Goal: Task Accomplishment & Management: Use online tool/utility

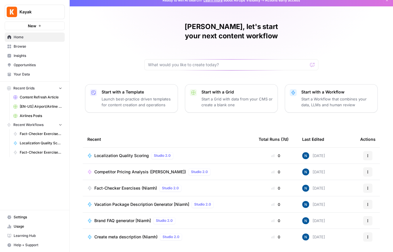
scroll to position [15, 0]
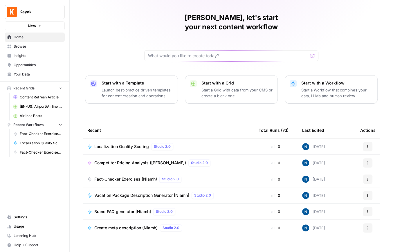
click at [31, 62] on span "Opportunities" at bounding box center [38, 64] width 48 height 5
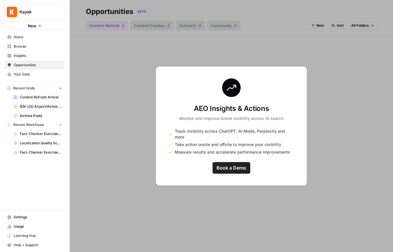
click at [33, 57] on span "Insights" at bounding box center [38, 55] width 48 height 5
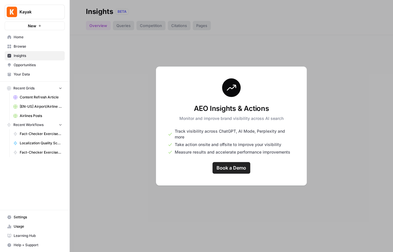
click at [32, 47] on span "Browse" at bounding box center [38, 46] width 48 height 5
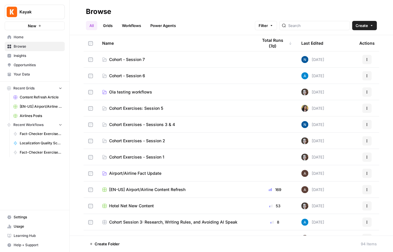
click at [138, 90] on span "Ola testing workflows" at bounding box center [130, 92] width 43 height 6
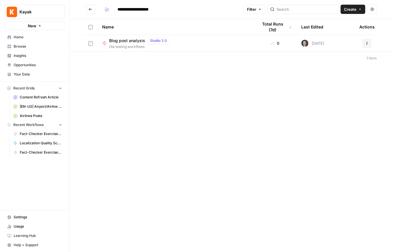
click at [111, 42] on span "Blog post analysis" at bounding box center [127, 41] width 36 height 6
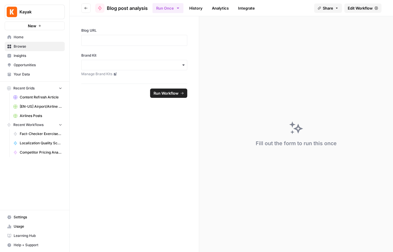
click at [307, 6] on span "Edit Workflow" at bounding box center [360, 8] width 25 height 6
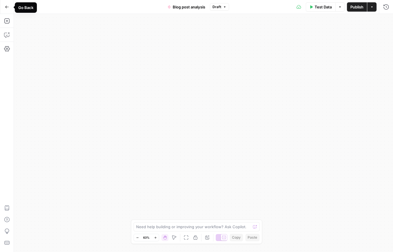
click at [8, 8] on icon "button" at bounding box center [7, 7] width 4 height 4
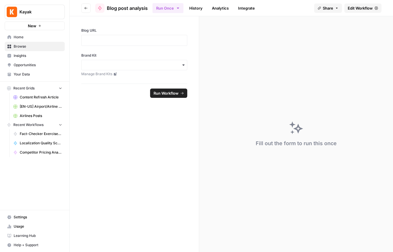
click at [84, 7] on icon "button" at bounding box center [85, 7] width 3 height 3
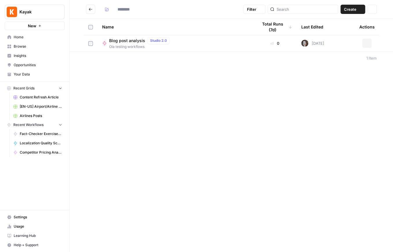
type input "**********"
click at [90, 8] on icon "Go back" at bounding box center [90, 9] width 3 height 3
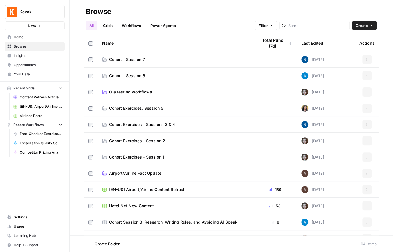
click at [307, 25] on span "Create" at bounding box center [361, 26] width 12 height 6
click at [307, 35] on button "Folder" at bounding box center [351, 39] width 46 height 8
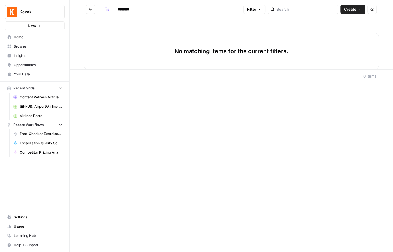
click at [124, 10] on input "********" at bounding box center [131, 9] width 33 height 9
type input "**********"
click at [307, 8] on span "Create" at bounding box center [350, 9] width 12 height 6
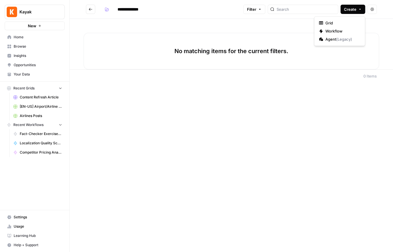
click at [213, 21] on div "No matching items for the current filters." at bounding box center [231, 44] width 323 height 50
click at [93, 8] on button "Go back" at bounding box center [90, 9] width 9 height 9
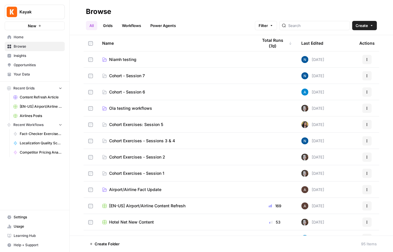
click at [147, 63] on td "Niamh testing" at bounding box center [176, 59] width 156 height 16
click at [122, 59] on span "Niamh testing" at bounding box center [122, 60] width 27 height 6
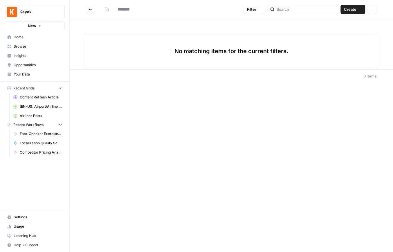
type input "**********"
click at [307, 10] on span "Create" at bounding box center [350, 9] width 12 height 6
click at [307, 31] on span "Workflow" at bounding box center [341, 31] width 33 height 6
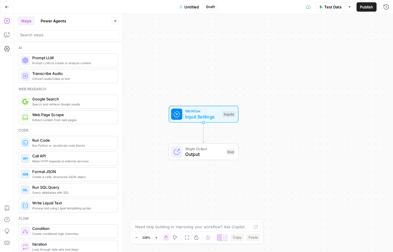
click at [196, 115] on span "Input Settings" at bounding box center [202, 116] width 35 height 7
click at [307, 39] on button "Add Field" at bounding box center [330, 39] width 97 height 9
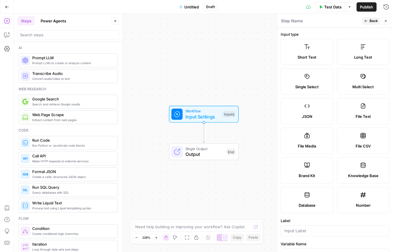
click at [307, 137] on icon at bounding box center [363, 136] width 6 height 6
type textarea "Supports .csv file type"
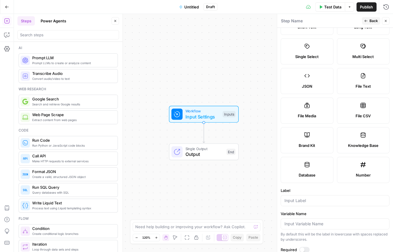
scroll to position [34, 0]
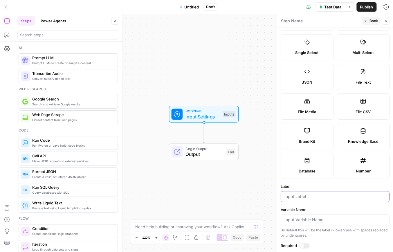
click at [307, 195] on input "Label" at bounding box center [334, 197] width 101 height 6
type input "CSV data file"
click at [307, 183] on label "Label" at bounding box center [335, 186] width 109 height 6
click at [307, 194] on input "CSV data file" at bounding box center [334, 197] width 101 height 6
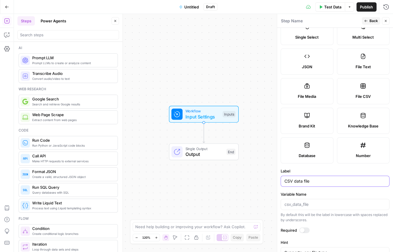
scroll to position [60, 0]
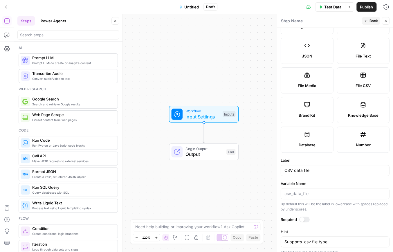
click at [306, 220] on div at bounding box center [304, 219] width 10 height 6
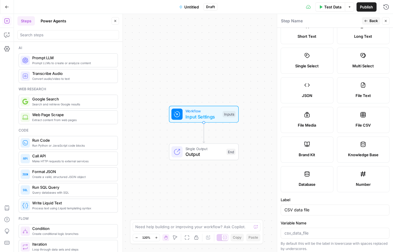
scroll to position [0, 0]
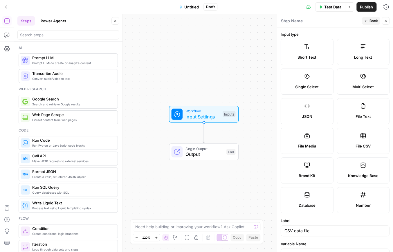
click at [307, 21] on button "Back" at bounding box center [371, 21] width 18 height 8
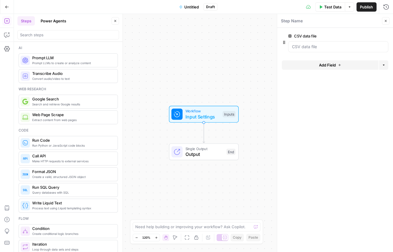
click at [193, 7] on span "Untitled" at bounding box center [191, 7] width 15 height 6
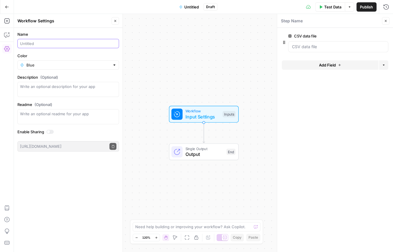
click at [33, 42] on input "Name" at bounding box center [68, 44] width 96 height 6
type input "Data review for where is hot"
click at [42, 52] on form "Name Data review for where is hot Color Blue Description (Optional) Readme (Opt…" at bounding box center [68, 91] width 109 height 127
click at [115, 21] on icon "button" at bounding box center [115, 21] width 2 height 2
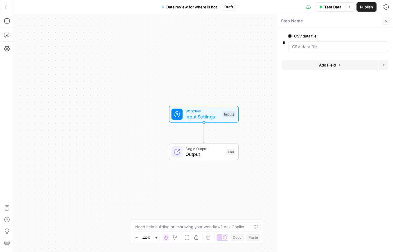
click at [307, 66] on button "Add Field" at bounding box center [330, 64] width 97 height 9
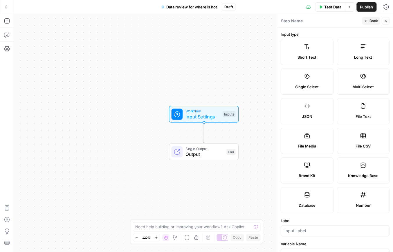
scroll to position [43, 0]
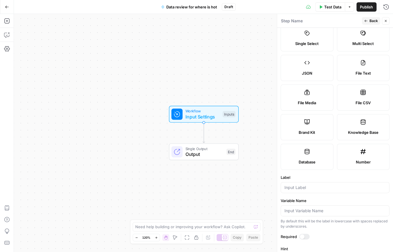
click at [307, 66] on label "File Text" at bounding box center [363, 68] width 53 height 26
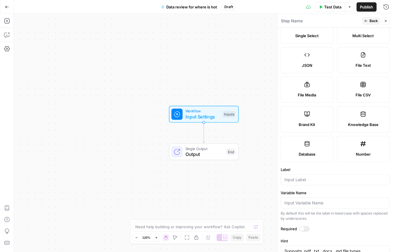
scroll to position [50, 0]
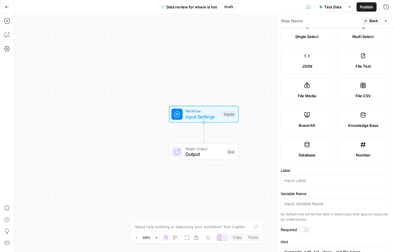
click at [307, 85] on icon at bounding box center [362, 85] width 5 height 5
type textarea "Supports .csv file type"
click at [307, 22] on span "Back" at bounding box center [373, 20] width 8 height 5
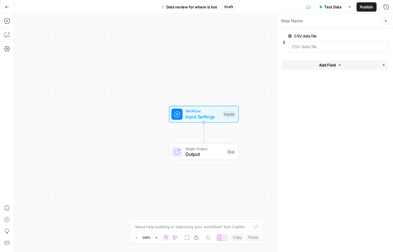
click at [307, 18] on button "Close" at bounding box center [386, 21] width 8 height 8
click at [4, 19] on icon "button" at bounding box center [6, 20] width 5 height 5
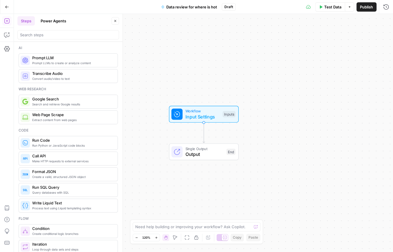
click at [50, 62] on span "Prompt LLMs to create or analyze content" at bounding box center [72, 63] width 81 height 5
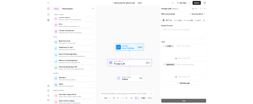
scroll to position [218, 0]
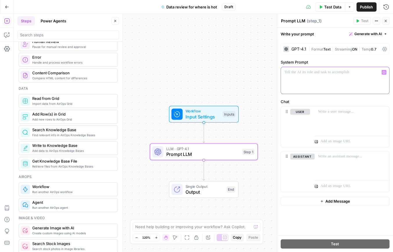
click at [307, 73] on p at bounding box center [334, 72] width 101 height 6
click at [307, 34] on span "Generate with AI" at bounding box center [368, 33] width 28 height 5
click at [307, 49] on span "Generate" at bounding box center [360, 47] width 42 height 6
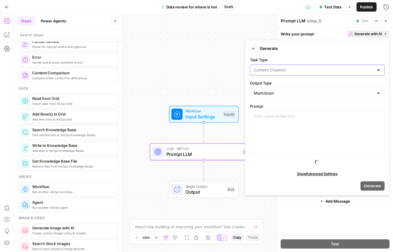
click at [288, 69] on input "Task Type" at bounding box center [314, 70] width 120 height 6
type input "Content Creation"
click at [290, 60] on label "Task Type" at bounding box center [317, 60] width 135 height 6
click at [290, 67] on input "Content Creation" at bounding box center [314, 70] width 120 height 6
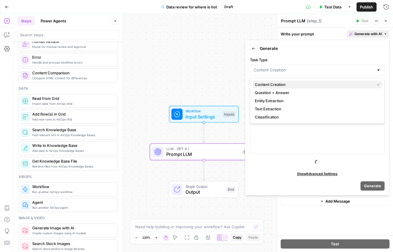
click at [287, 84] on span "Content Creation" at bounding box center [313, 85] width 117 height 6
type input "Content Creation"
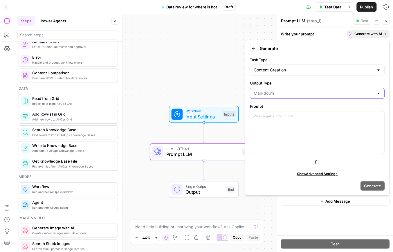
click at [285, 93] on input "Output Type" at bounding box center [314, 93] width 120 height 6
click at [286, 92] on input "Output Type" at bounding box center [314, 93] width 120 height 6
type input "Markdown"
click at [275, 84] on label "Output Type" at bounding box center [317, 83] width 135 height 6
click at [275, 90] on input "Markdown" at bounding box center [314, 93] width 120 height 6
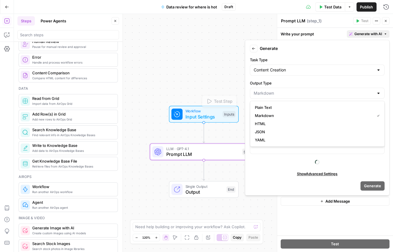
type input "Markdown"
click at [248, 88] on form "Back Generate Task Type Content Creation Output Type Markdown Prompt Show Advan…" at bounding box center [317, 117] width 139 height 150
click at [264, 125] on div "To enrich screen reader interactions, please activate Accessibility in Grammarl…" at bounding box center [317, 132] width 134 height 42
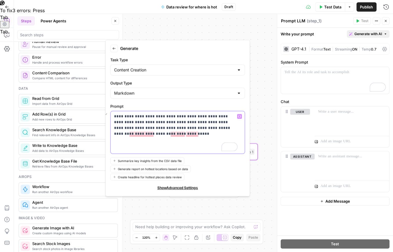
drag, startPoint x: 166, startPoint y: 132, endPoint x: 200, endPoint y: 133, distance: 34.0
click at [200, 133] on p "**********" at bounding box center [175, 124] width 123 height 23
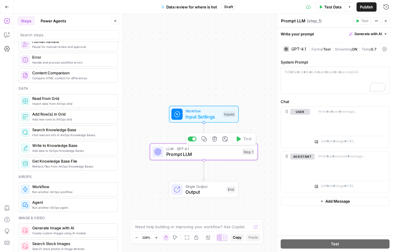
click at [205, 153] on span "Prompt LLM" at bounding box center [202, 154] width 73 height 7
click at [307, 37] on button "Generate with AI" at bounding box center [368, 34] width 43 height 8
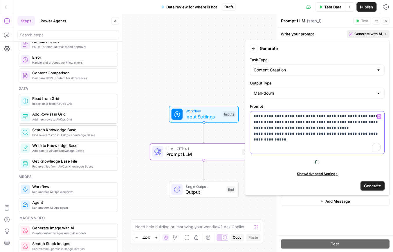
click at [299, 138] on p "**********" at bounding box center [317, 127] width 127 height 29
click at [254, 134] on p "**********" at bounding box center [317, 127] width 127 height 29
click at [255, 134] on p "**********" at bounding box center [317, 127] width 127 height 29
click at [283, 141] on p "**********" at bounding box center [317, 127] width 127 height 29
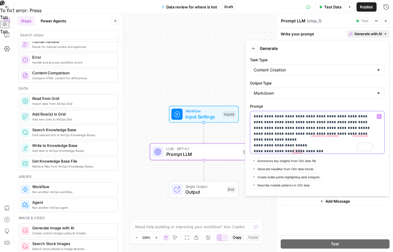
click at [307, 122] on p "**********" at bounding box center [313, 133] width 119 height 41
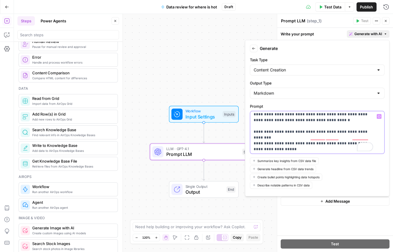
scroll to position [0, 0]
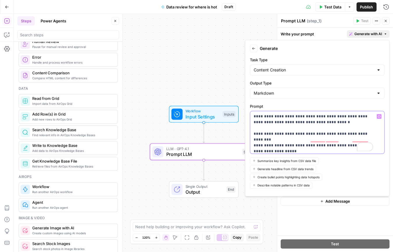
click at [307, 122] on p "**********" at bounding box center [313, 136] width 119 height 46
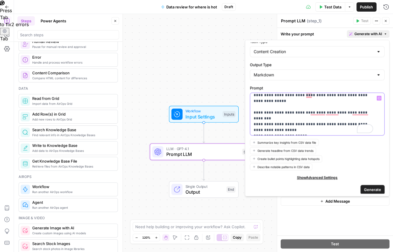
scroll to position [20, 0]
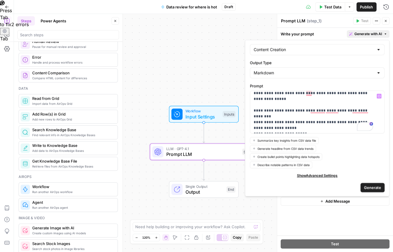
click at [307, 185] on span "Generate" at bounding box center [372, 188] width 17 height 6
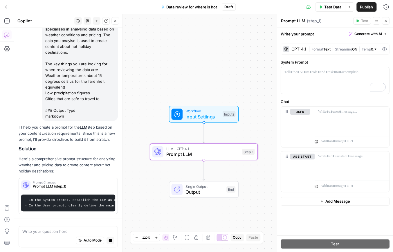
scroll to position [106, 0]
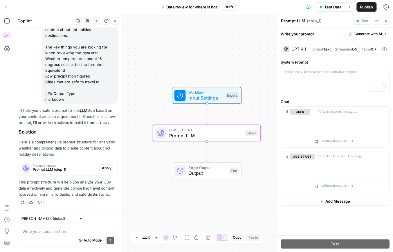
click at [74, 167] on span "Prompt LLM (step_1)" at bounding box center [65, 169] width 64 height 5
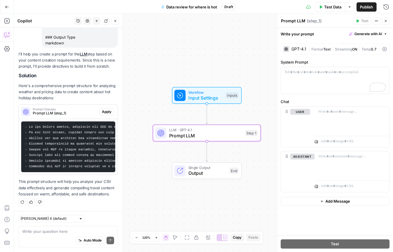
click at [102, 109] on span "Apply" at bounding box center [107, 111] width 10 height 5
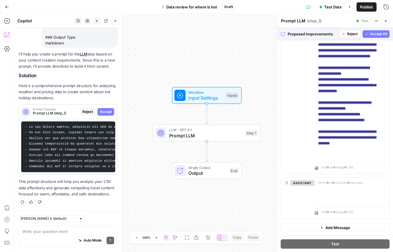
scroll to position [195, 0]
click at [307, 35] on span "Accept All" at bounding box center [378, 33] width 17 height 5
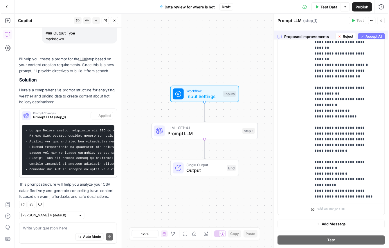
scroll to position [0, 0]
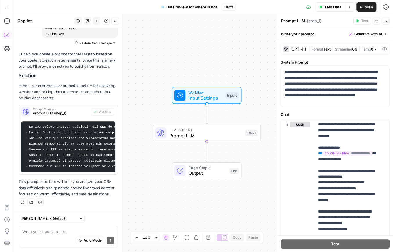
click at [202, 92] on span "Workflow" at bounding box center [205, 92] width 35 height 6
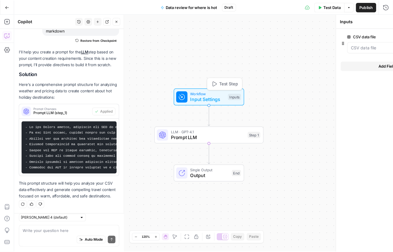
scroll to position [182, 0]
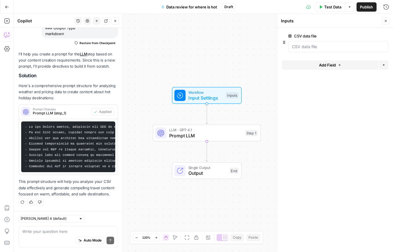
click at [307, 66] on icon "button" at bounding box center [338, 64] width 3 height 3
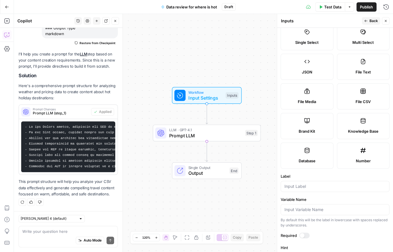
scroll to position [46, 0]
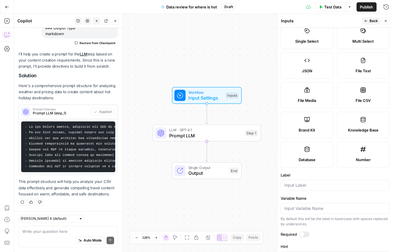
click at [307, 128] on span "Brand Kit" at bounding box center [307, 130] width 17 height 6
type input "Brand Kit"
type input "brand_kit"
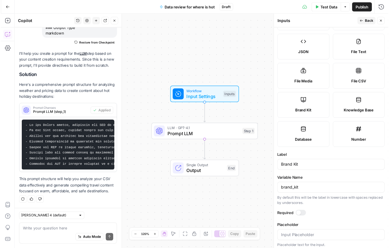
scroll to position [66, 0]
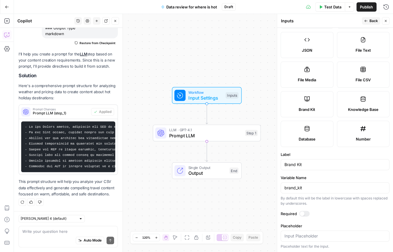
click at [304, 213] on div at bounding box center [304, 214] width 10 height 6
click at [307, 22] on button "Back" at bounding box center [371, 21] width 18 height 8
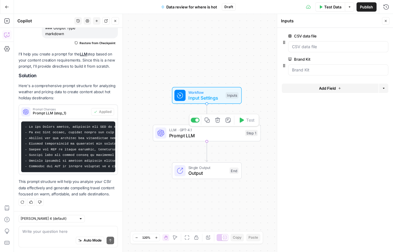
click at [198, 136] on span "Prompt LLM" at bounding box center [205, 135] width 73 height 7
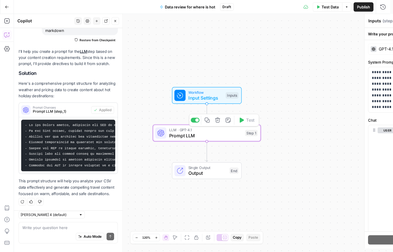
type textarea "Prompt LLM"
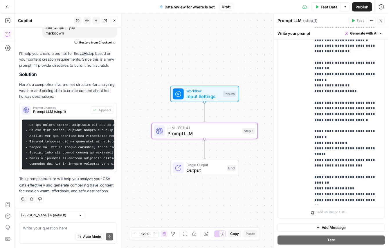
scroll to position [151, 0]
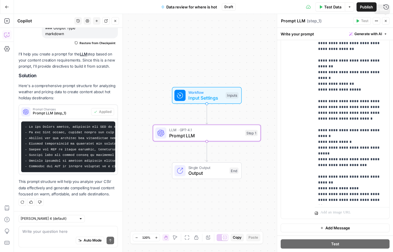
click at [307, 18] on button "Close" at bounding box center [386, 21] width 8 height 8
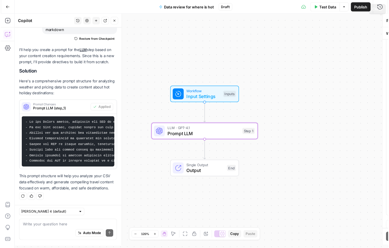
scroll to position [182, 0]
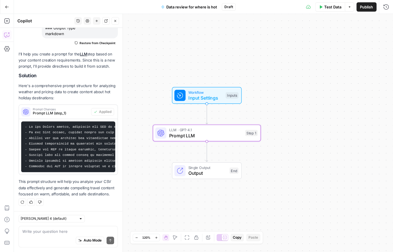
click at [202, 98] on span "Input Settings" at bounding box center [205, 97] width 35 height 7
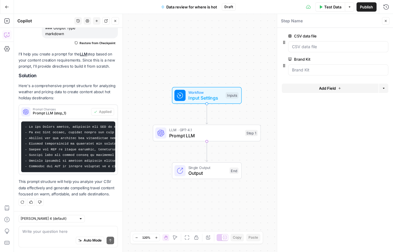
click at [307, 88] on icon "button" at bounding box center [338, 87] width 3 height 3
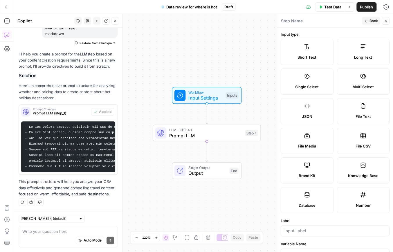
click at [299, 49] on label "Short Text" at bounding box center [307, 52] width 53 height 26
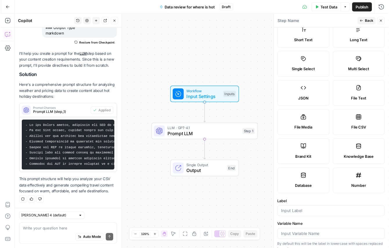
scroll to position [50, 0]
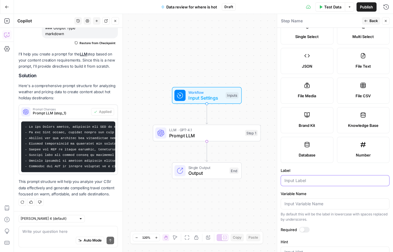
click at [307, 183] on input "Label" at bounding box center [334, 181] width 101 height 6
type input "C"
type input "Target market"
click at [305, 229] on div at bounding box center [304, 230] width 10 height 6
click at [307, 19] on button "Back" at bounding box center [371, 21] width 18 height 8
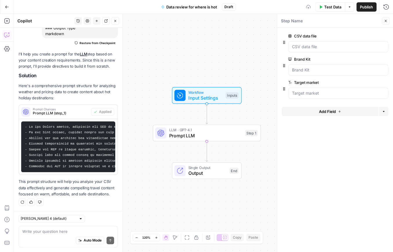
click at [181, 129] on span "LLM · GPT-4.1" at bounding box center [205, 130] width 73 height 6
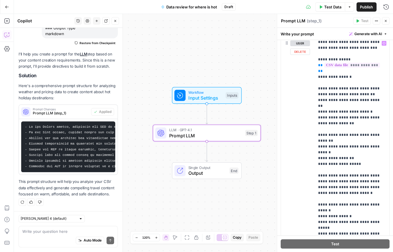
scroll to position [7, 0]
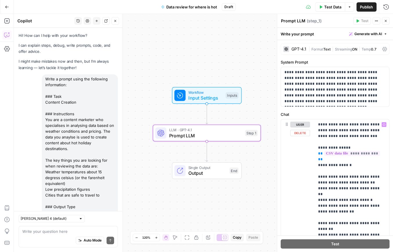
scroll to position [7, 0]
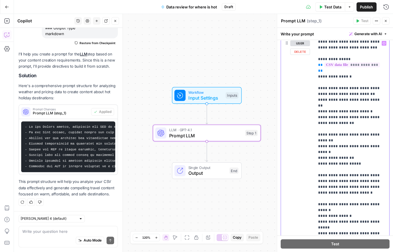
click at [356, 180] on p "**********" at bounding box center [350, 155] width 64 height 244
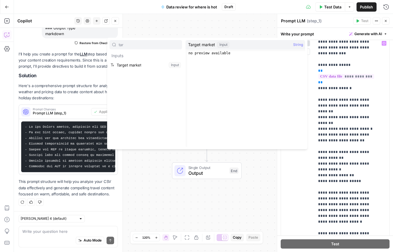
type input "tar"
click at [145, 68] on button "Select variable Target market" at bounding box center [145, 64] width 73 height 9
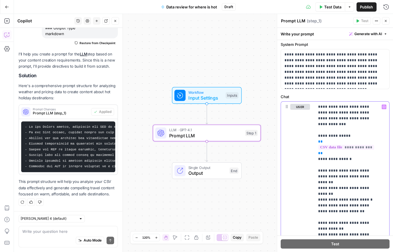
scroll to position [0, 0]
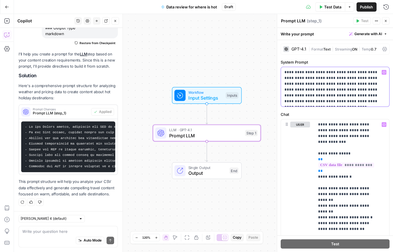
click at [317, 85] on p "**********" at bounding box center [333, 86] width 98 height 35
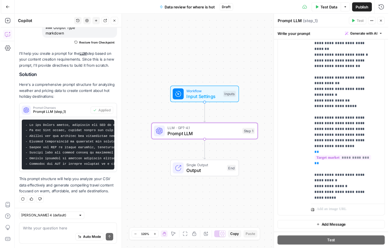
scroll to position [151, 0]
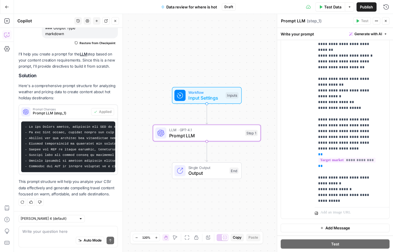
click at [207, 96] on span "Input Settings" at bounding box center [205, 97] width 35 height 7
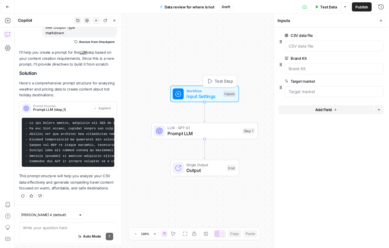
scroll to position [182, 0]
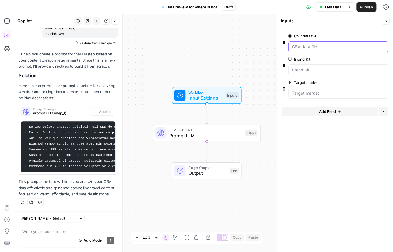
click at [319, 46] on file "CSV data file" at bounding box center [338, 47] width 93 height 6
click at [328, 5] on span "Test Data" at bounding box center [332, 7] width 17 height 6
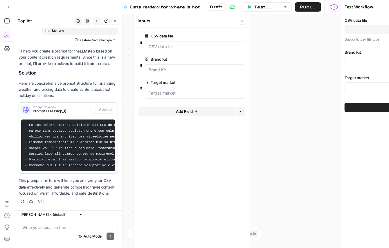
scroll to position [186, 0]
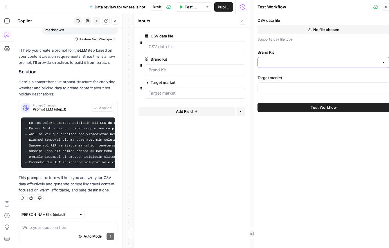
click at [294, 63] on input "Brand Kit" at bounding box center [320, 62] width 118 height 6
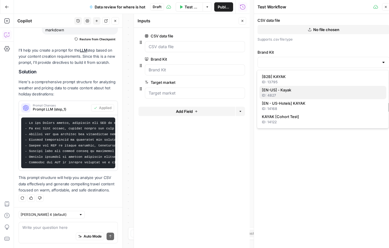
click at [277, 96] on div "ID: 4827" at bounding box center [323, 95] width 122 height 5
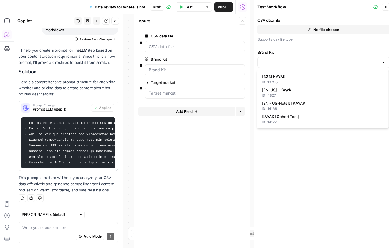
type input "[EN-US] - Kayak"
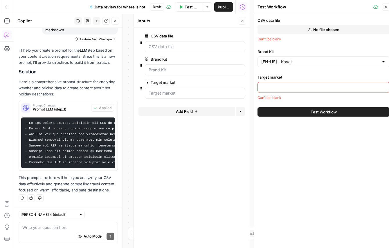
click at [283, 88] on input "Target market" at bounding box center [323, 87] width 124 height 6
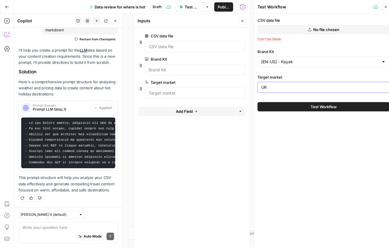
type input "UK"
click at [297, 27] on button "No file chosen" at bounding box center [323, 29] width 132 height 9
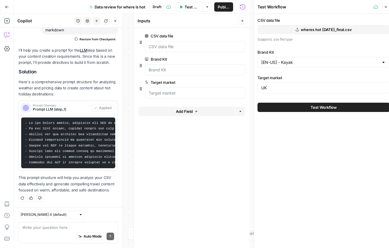
click at [321, 110] on button "Test Workflow" at bounding box center [323, 107] width 132 height 9
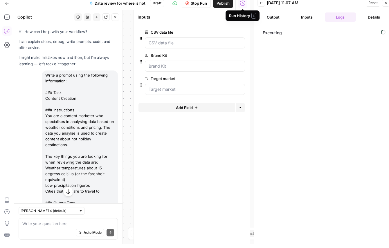
click at [116, 18] on icon "button" at bounding box center [114, 16] width 3 height 3
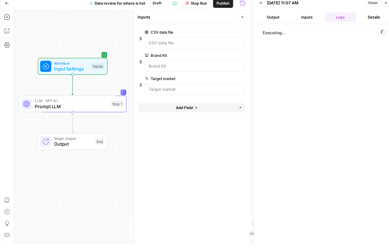
drag, startPoint x: 66, startPoint y: 226, endPoint x: 110, endPoint y: 202, distance: 49.7
click at [110, 202] on div "Workflow Input Settings Inputs LLM · GPT-4.1 Prompt LLM Step 1 Single Output Ou…" at bounding box center [132, 127] width 236 height 234
click at [94, 106] on span "Prompt LLM" at bounding box center [71, 106] width 73 height 7
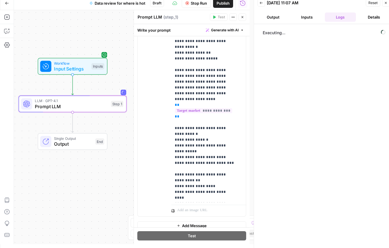
scroll to position [155, 0]
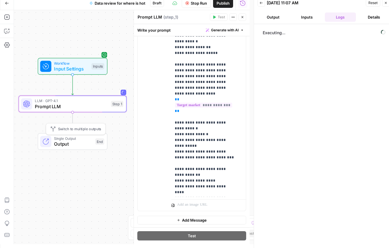
click at [79, 147] on div "Single Output Output End Switch to multiple outputs" at bounding box center [73, 141] width 70 height 17
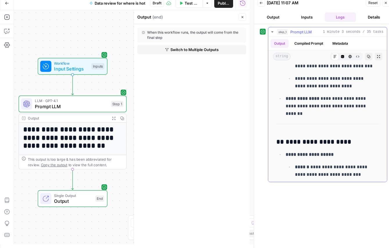
scroll to position [0, 0]
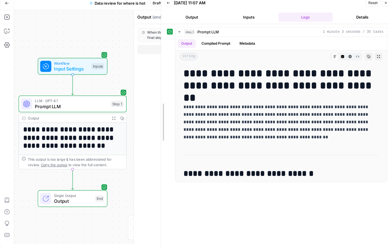
drag, startPoint x: 255, startPoint y: 9, endPoint x: 160, endPoint y: 3, distance: 95.1
click at [160, 3] on div at bounding box center [161, 122] width 6 height 252
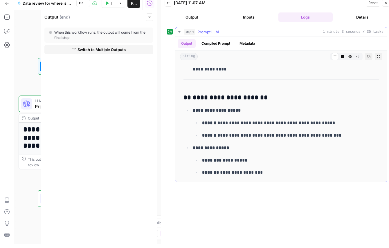
scroll to position [621, 0]
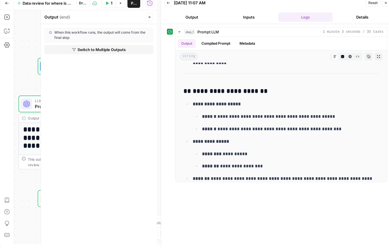
click at [170, 3] on icon "button" at bounding box center [168, 2] width 3 height 3
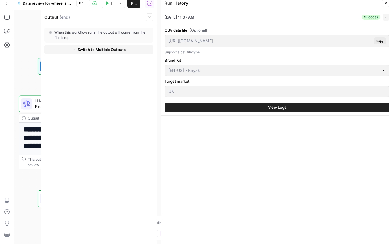
click at [150, 19] on button "Close" at bounding box center [150, 17] width 8 height 8
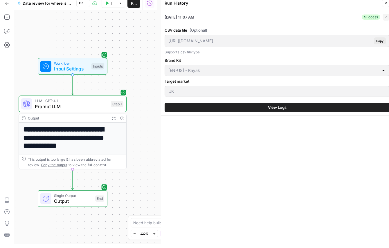
click at [384, 2] on icon "button" at bounding box center [385, 2] width 3 height 3
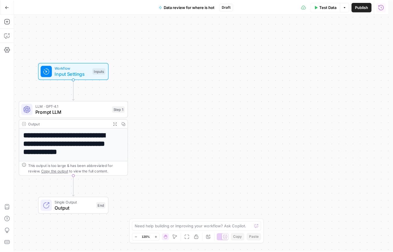
scroll to position [0, 0]
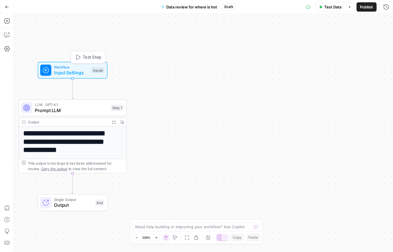
click at [64, 72] on span "Input Settings" at bounding box center [71, 72] width 35 height 7
click at [318, 110] on button "Add Field" at bounding box center [330, 111] width 97 height 9
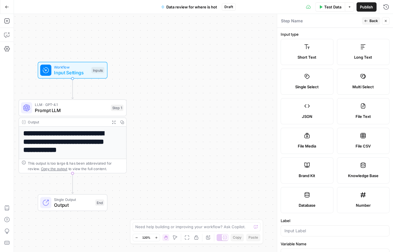
click at [305, 58] on span "Short Text" at bounding box center [306, 57] width 19 height 6
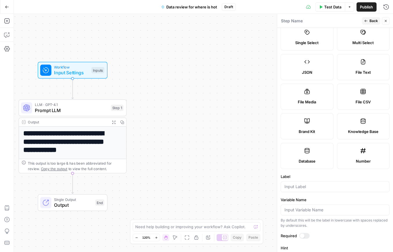
scroll to position [47, 0]
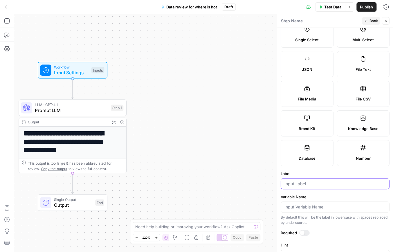
click at [308, 183] on input "Label" at bounding box center [334, 184] width 101 height 6
type input "Travel month"
click at [315, 194] on label "Variable Name" at bounding box center [335, 197] width 109 height 6
click at [315, 204] on input "Variable Name" at bounding box center [334, 207] width 101 height 6
click at [303, 232] on div at bounding box center [302, 232] width 5 height 5
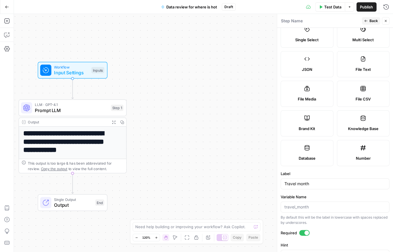
scroll to position [97, 0]
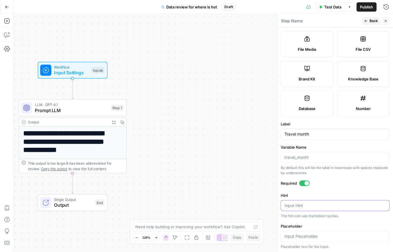
click at [308, 203] on textarea "Hint" at bounding box center [334, 206] width 101 height 6
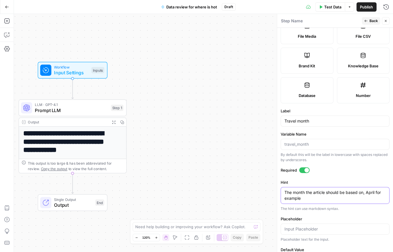
scroll to position [55, 0]
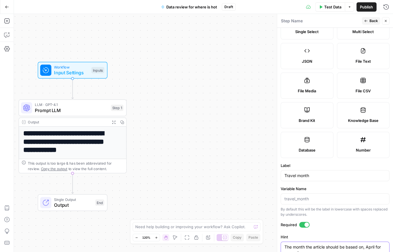
type textarea "The month the article should be based on, April for example"
click at [368, 20] on button "Back" at bounding box center [371, 21] width 18 height 8
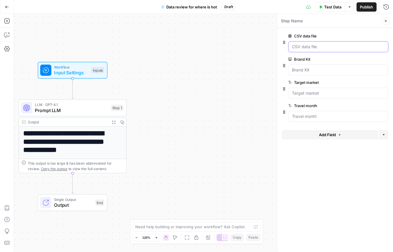
click at [314, 49] on file "CSV data file" at bounding box center [338, 47] width 93 height 6
click at [310, 62] on div "Brand Kit edit field Delete group" at bounding box center [338, 59] width 100 height 7
click at [329, 5] on span "Test Data" at bounding box center [332, 7] width 17 height 6
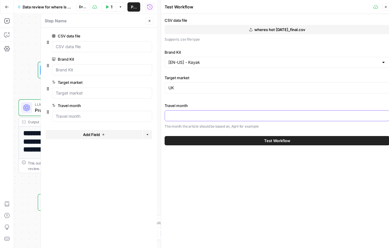
click at [193, 113] on input "Travel month" at bounding box center [276, 116] width 217 height 6
type input "April"
click at [243, 173] on div "CSV data file wheres hot [DATE]_final.csv Supports .csv file type Brand Kit [EN…" at bounding box center [277, 133] width 232 height 238
click at [386, 5] on icon "button" at bounding box center [385, 6] width 3 height 3
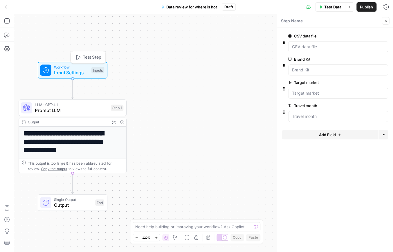
click at [67, 71] on span "Input Settings" at bounding box center [71, 72] width 35 height 7
click at [73, 71] on span "Input Settings" at bounding box center [71, 72] width 35 height 7
click at [64, 107] on span "Prompt LLM" at bounding box center [71, 110] width 73 height 7
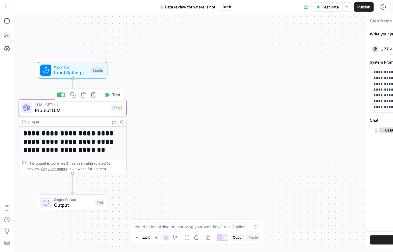
type textarea "Prompt LLM"
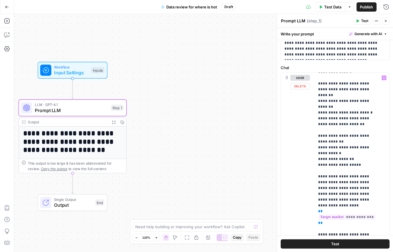
scroll to position [51, 0]
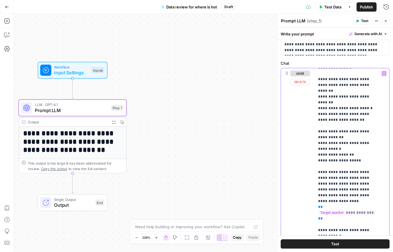
click at [345, 194] on p "**********" at bounding box center [348, 157] width 60 height 290
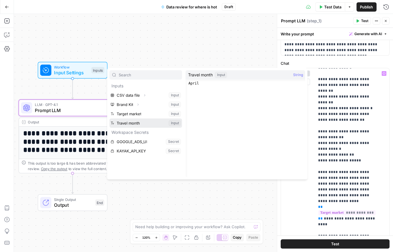
click at [127, 122] on button "Select variable Travel month" at bounding box center [145, 122] width 73 height 9
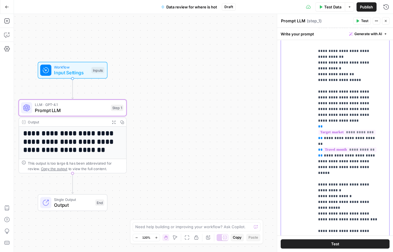
scroll to position [137, 0]
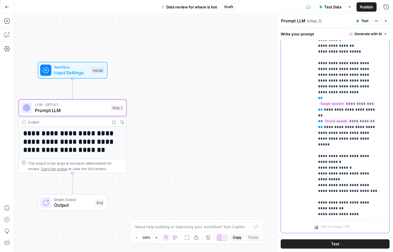
click at [351, 133] on p "**********" at bounding box center [348, 60] width 60 height 313
click at [321, 132] on p "**********" at bounding box center [348, 60] width 60 height 313
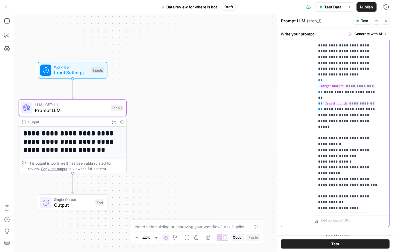
scroll to position [148, 0]
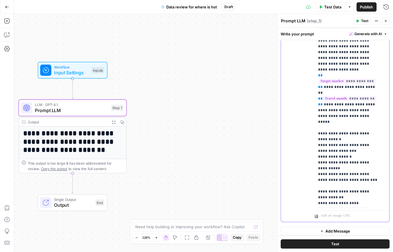
click at [367, 150] on p "**********" at bounding box center [348, 43] width 60 height 325
click at [357, 180] on p "**********" at bounding box center [348, 43] width 60 height 325
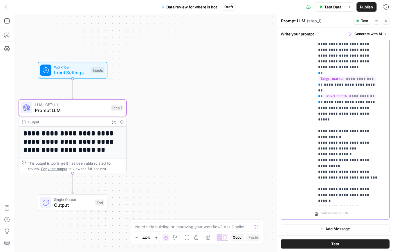
scroll to position [151, 0]
click at [342, 211] on p at bounding box center [348, 213] width 57 height 6
click at [316, 212] on icon at bounding box center [316, 212] width 3 height 3
click at [324, 213] on p at bounding box center [348, 213] width 57 height 6
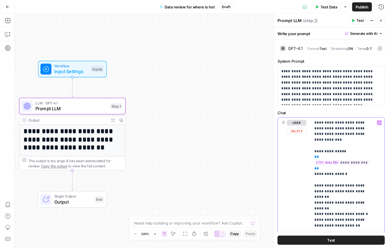
scroll to position [0, 0]
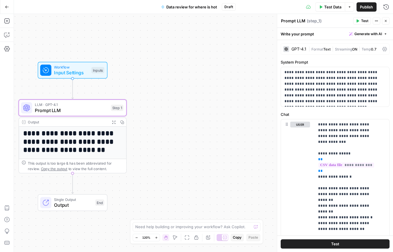
click at [346, 240] on button "Test" at bounding box center [335, 243] width 109 height 9
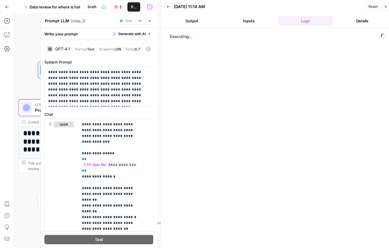
click at [59, 7] on span "Data review for where is hot" at bounding box center [55, 7] width 51 height 6
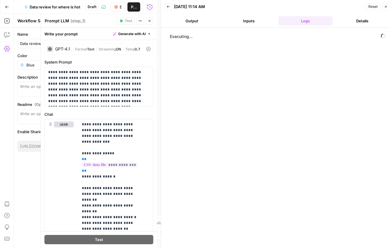
click at [57, 7] on span "Data review for where is hot" at bounding box center [55, 7] width 51 height 6
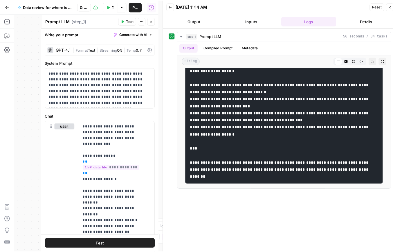
scroll to position [1213, 0]
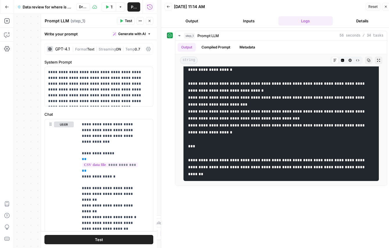
click at [385, 7] on icon "button" at bounding box center [385, 6] width 3 height 3
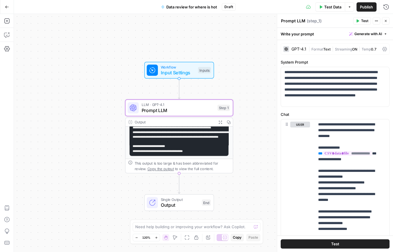
scroll to position [56, 0]
click at [165, 75] on span "Input Settings" at bounding box center [177, 72] width 35 height 7
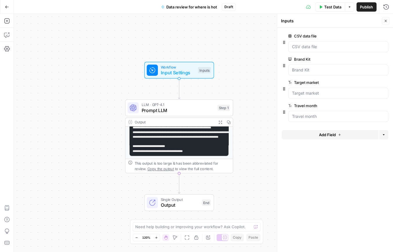
click at [191, 5] on span "Data review for where is hot" at bounding box center [191, 7] width 51 height 6
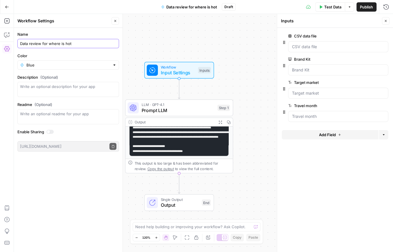
drag, startPoint x: 43, startPoint y: 43, endPoint x: 47, endPoint y: 43, distance: 3.8
click at [47, 43] on input "Data review for where is hot" at bounding box center [68, 44] width 96 height 6
type input "Data review + content creation for Where is Hot"
click at [57, 35] on label "Name" at bounding box center [68, 34] width 102 height 6
click at [57, 41] on input "Data review + content creation for Where is Hot" at bounding box center [68, 44] width 96 height 6
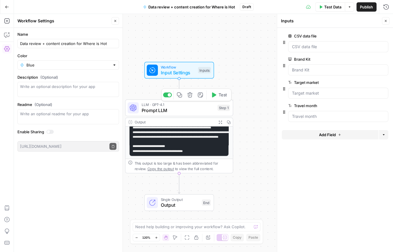
click at [157, 107] on span "Prompt LLM" at bounding box center [177, 110] width 73 height 7
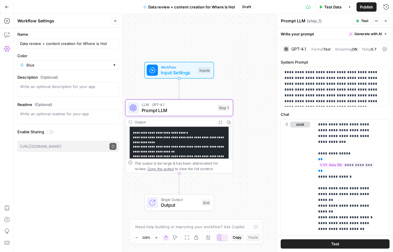
click at [294, 19] on textarea "Prompt LLM" at bounding box center [293, 21] width 24 height 6
click at [315, 20] on span "( step_1 )" at bounding box center [314, 21] width 15 height 6
click at [288, 19] on textarea "Prompt LLM" at bounding box center [293, 21] width 24 height 6
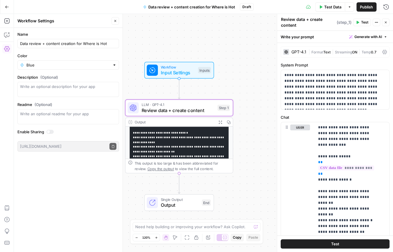
type textarea "Review data + create content"
click at [324, 40] on div "Write your prompt Generate with AI" at bounding box center [335, 37] width 116 height 12
click at [170, 205] on span "Output" at bounding box center [179, 204] width 38 height 7
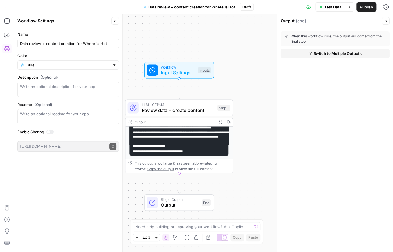
click at [296, 19] on span "( end )" at bounding box center [301, 21] width 10 height 6
click at [285, 21] on div "Output ( end )" at bounding box center [331, 21] width 100 height 6
click at [305, 108] on div "When this workflow runs, the output will come from the final step Switch to Mul…" at bounding box center [335, 140] width 116 height 224
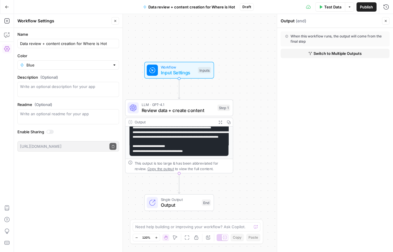
click at [383, 20] on button "Close" at bounding box center [386, 21] width 8 height 8
click at [362, 10] on button "Publish" at bounding box center [366, 6] width 20 height 9
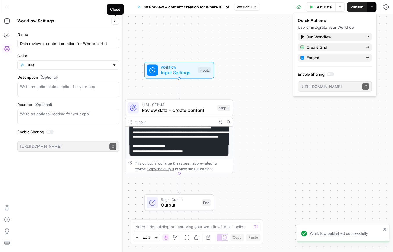
click at [114, 19] on icon "button" at bounding box center [114, 20] width 3 height 3
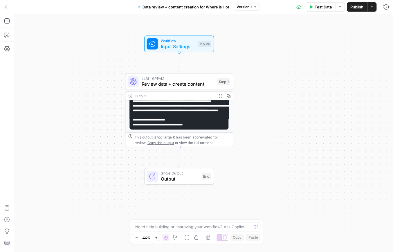
click at [186, 160] on div "Workflow Input Settings Inputs LLM · GPT-4.1 Review data + create content Step …" at bounding box center [203, 133] width 379 height 238
click at [179, 158] on icon "Edge from step_1 to end" at bounding box center [179, 157] width 2 height 20
click at [135, 159] on div "Workflow Input Settings Inputs LLM · GPT-4.1 Review data + create content Step …" at bounding box center [203, 133] width 379 height 238
click at [179, 157] on icon "Edge from step_1 to end" at bounding box center [179, 157] width 2 height 20
click at [6, 23] on icon "button" at bounding box center [7, 21] width 6 height 6
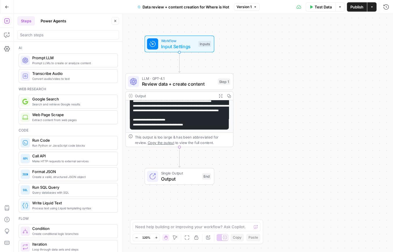
click at [5, 6] on icon "button" at bounding box center [7, 7] width 4 height 4
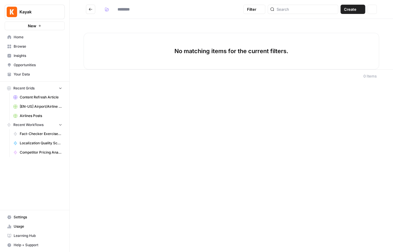
type input "**********"
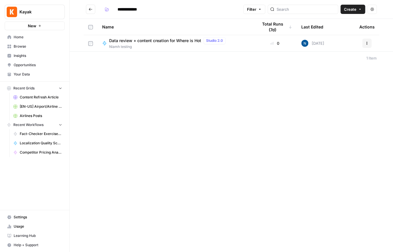
click at [90, 9] on icon "Go back" at bounding box center [90, 9] width 3 height 3
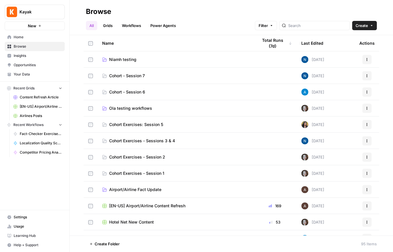
click at [169, 176] on link "Cohort Exercises - Session 1" at bounding box center [175, 173] width 146 height 6
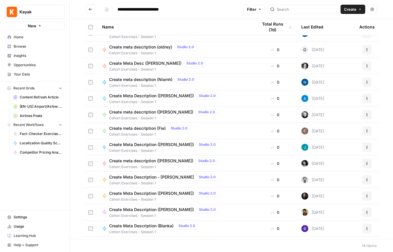
scroll to position [23, 0]
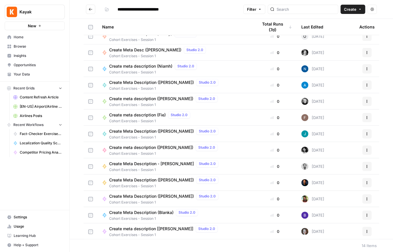
click at [92, 10] on icon "Go back" at bounding box center [91, 9] width 4 height 4
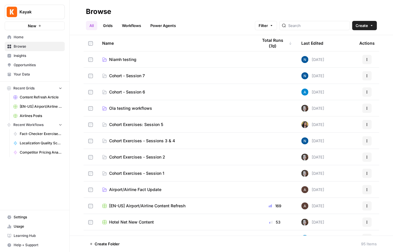
click at [155, 156] on span "Cohort Exercises - Session 2" at bounding box center [137, 157] width 56 height 6
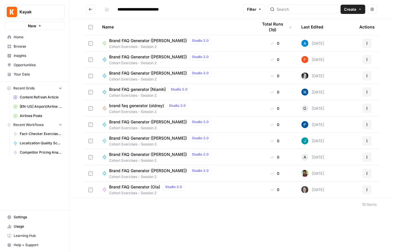
click at [143, 90] on span "Brand FAQ generator [Niamh]" at bounding box center [137, 89] width 57 height 6
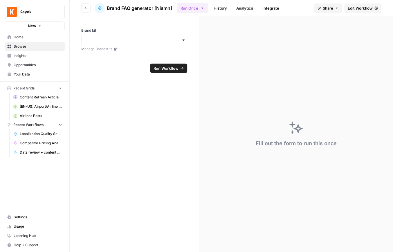
click at [88, 10] on button "Go back" at bounding box center [85, 7] width 9 height 9
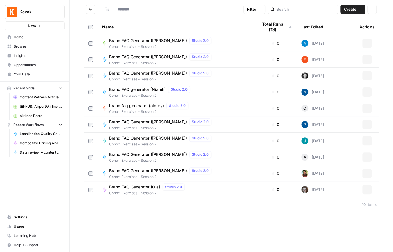
type input "**********"
click at [144, 89] on span "Brand FAQ generator [Niamh]" at bounding box center [137, 89] width 57 height 6
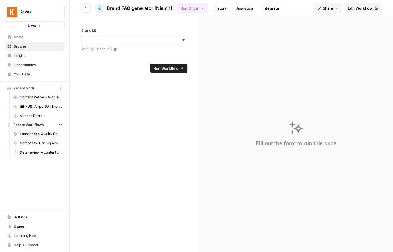
click at [98, 61] on footer "Run Workflow" at bounding box center [134, 68] width 106 height 19
click at [318, 147] on div "Fill out the form to run this once" at bounding box center [295, 143] width 81 height 8
click at [90, 7] on button "Go back" at bounding box center [85, 7] width 9 height 9
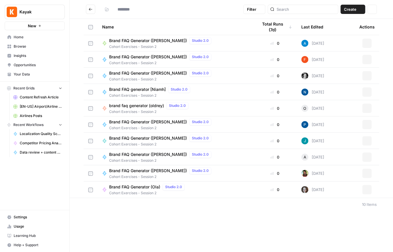
type input "**********"
click at [125, 42] on span "Brand FAQ Generator ([PERSON_NAME])" at bounding box center [148, 41] width 78 height 6
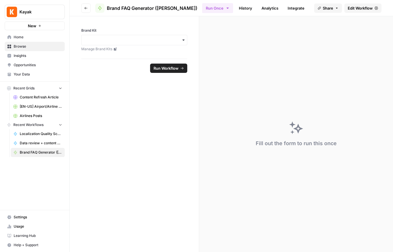
click at [371, 9] on span "Edit Workflow" at bounding box center [360, 8] width 25 height 6
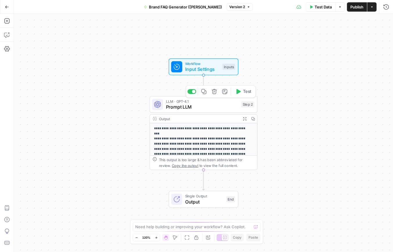
click at [197, 106] on span "Prompt LLM" at bounding box center [202, 106] width 73 height 7
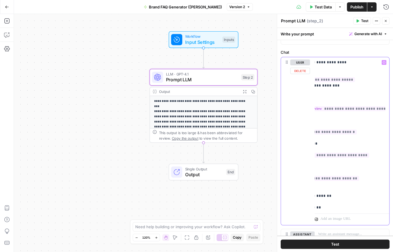
scroll to position [100, 0]
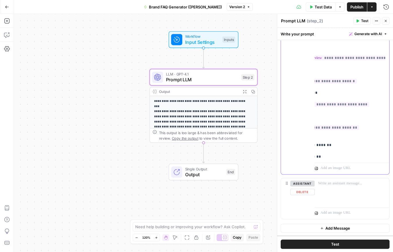
drag, startPoint x: 319, startPoint y: 111, endPoint x: 349, endPoint y: 205, distance: 98.5
click at [349, 205] on div "**********" at bounding box center [335, 112] width 109 height 213
copy p "**********"
click at [387, 21] on button "Close" at bounding box center [386, 21] width 8 height 8
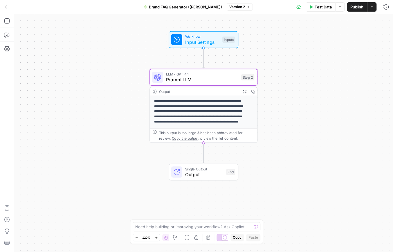
click at [6, 8] on icon "button" at bounding box center [7, 7] width 4 height 4
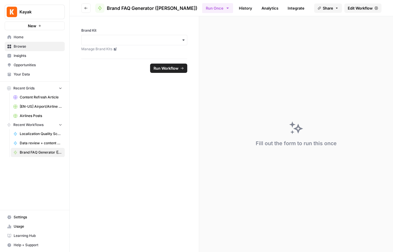
click at [45, 44] on span "Browse" at bounding box center [38, 46] width 48 height 5
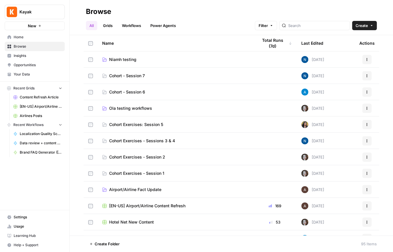
click at [115, 60] on span "Niamh testing" at bounding box center [122, 60] width 27 height 6
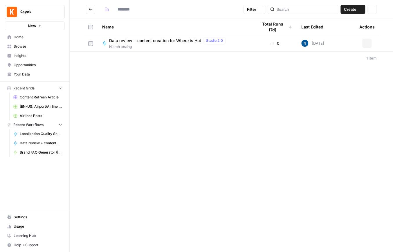
type input "**********"
click at [151, 46] on span "Niamh testing" at bounding box center [168, 46] width 119 height 5
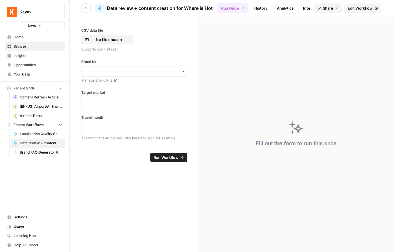
click at [358, 9] on span "Edit Workflow" at bounding box center [360, 8] width 25 height 6
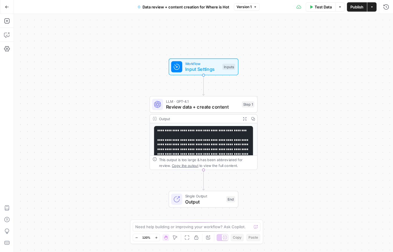
click at [196, 199] on span "Output" at bounding box center [204, 201] width 38 height 7
click at [383, 22] on button "Close" at bounding box center [386, 21] width 8 height 8
click at [208, 136] on pre "**********" at bounding box center [203, 194] width 99 height 136
click at [203, 109] on span "Review data + create content" at bounding box center [202, 106] width 73 height 7
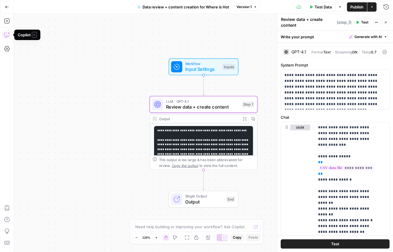
click at [5, 7] on icon "button" at bounding box center [7, 7] width 4 height 4
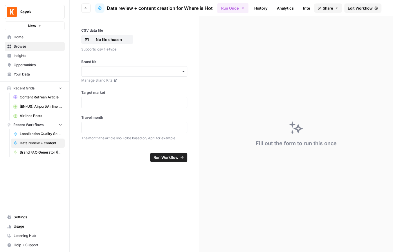
click at [26, 75] on span "Your Data" at bounding box center [38, 74] width 48 height 5
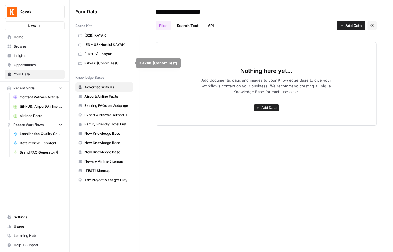
click at [106, 54] on span "[EN-US] - Kayak" at bounding box center [107, 53] width 46 height 5
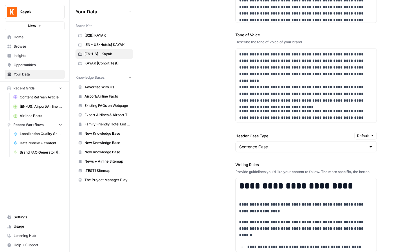
scroll to position [493, 0]
click at [245, 133] on label "Header Case Type" at bounding box center [293, 136] width 117 height 6
click at [245, 144] on input "Sentence Case" at bounding box center [302, 147] width 127 height 6
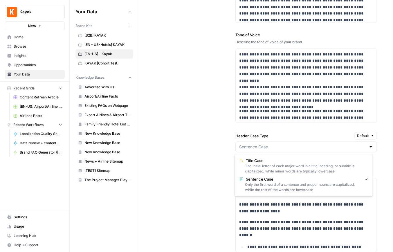
type input "Sentence Case"
click at [363, 135] on span "Default" at bounding box center [363, 135] width 12 height 5
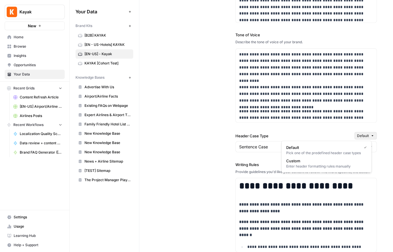
click at [285, 134] on label "Header Case Type" at bounding box center [293, 136] width 117 height 6
click at [285, 144] on input "Sentence Case" at bounding box center [302, 147] width 127 height 6
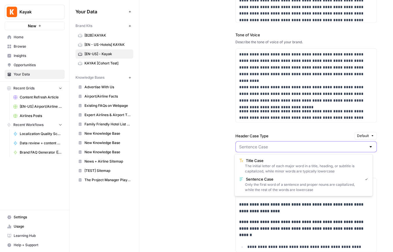
click at [273, 145] on input "Header Case Type" at bounding box center [302, 147] width 127 height 6
type input "Sentence Case"
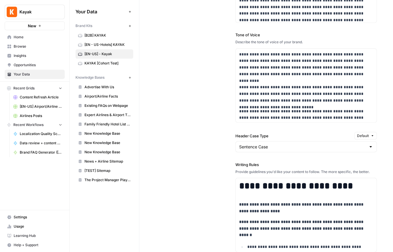
click at [215, 133] on div "**********" at bounding box center [266, 126] width 221 height 422
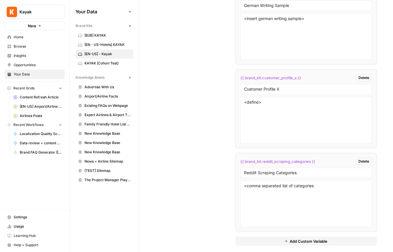
scroll to position [1402, 0]
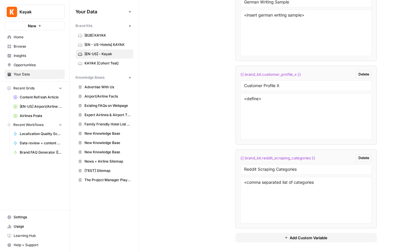
click at [293, 236] on span "Add Custom Variable" at bounding box center [309, 237] width 38 height 6
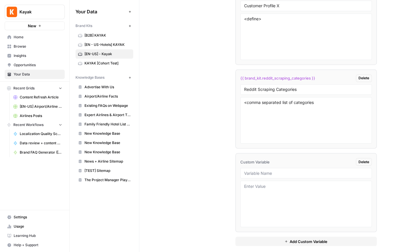
scroll to position [1486, 0]
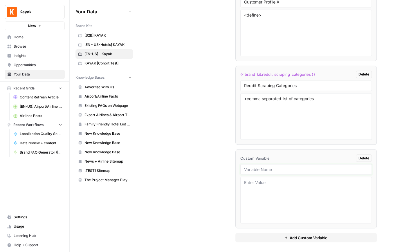
click at [267, 167] on input "text" at bounding box center [306, 169] width 124 height 5
type input "where is hot example UK"
click at [358, 157] on span "Delete" at bounding box center [363, 157] width 11 height 5
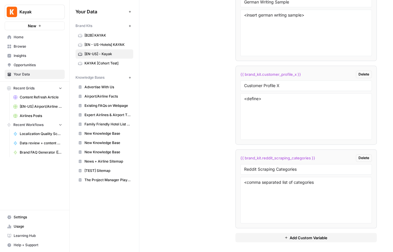
click at [19, 65] on span "Opportunities" at bounding box center [38, 64] width 48 height 5
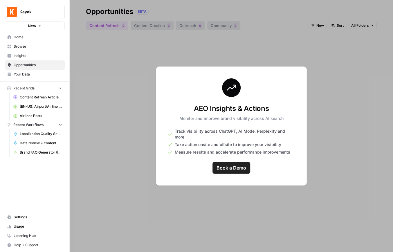
click at [20, 58] on link "Insights" at bounding box center [35, 55] width 60 height 9
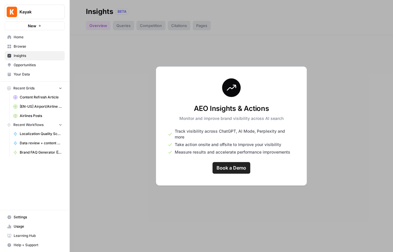
click at [30, 47] on span "Browse" at bounding box center [38, 46] width 48 height 5
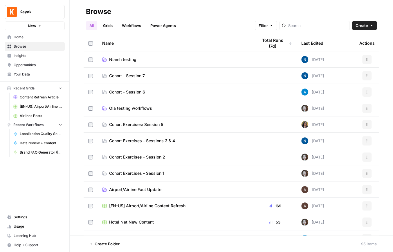
click at [143, 65] on td "Niamh testing" at bounding box center [176, 59] width 156 height 16
click at [119, 60] on span "Niamh testing" at bounding box center [122, 60] width 27 height 6
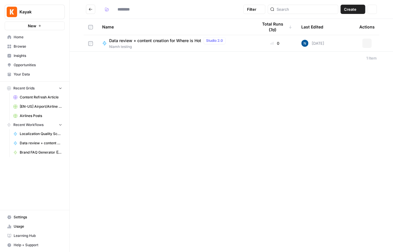
type input "**********"
click at [161, 41] on span "Data review + content creation for Where is Hot" at bounding box center [155, 41] width 92 height 6
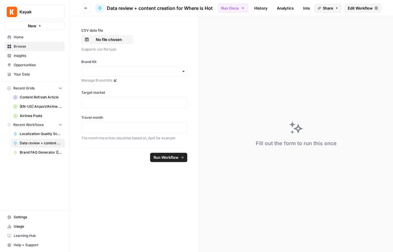
click at [349, 7] on span "Edit Workflow" at bounding box center [360, 8] width 25 height 6
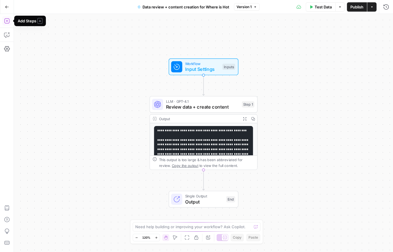
click at [7, 21] on icon "button" at bounding box center [7, 21] width 6 height 6
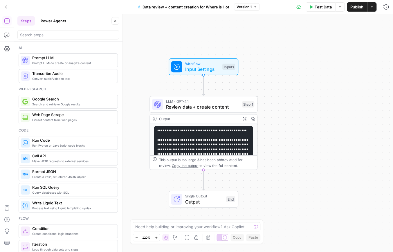
click at [67, 105] on span "Search and retrieve Google results" at bounding box center [72, 104] width 81 height 5
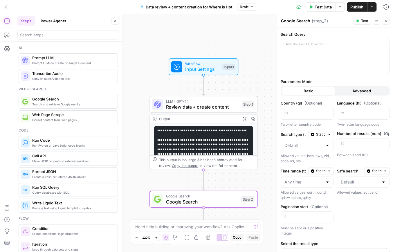
click at [386, 22] on icon "button" at bounding box center [385, 20] width 3 height 3
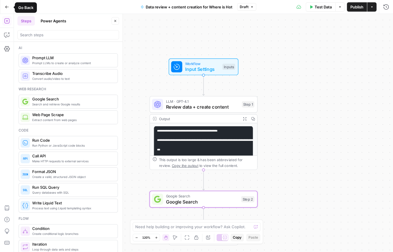
click at [7, 9] on button "Go Back" at bounding box center [7, 7] width 10 height 10
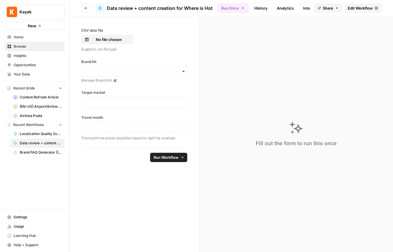
click at [351, 10] on span "Edit Workflow" at bounding box center [360, 8] width 25 height 6
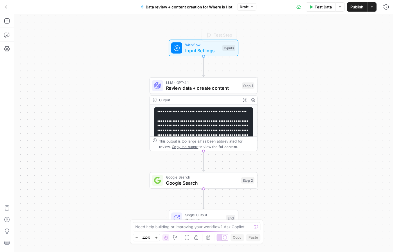
click at [202, 51] on span "Input Settings" at bounding box center [202, 50] width 35 height 7
click at [327, 135] on span "Add Field" at bounding box center [327, 135] width 17 height 6
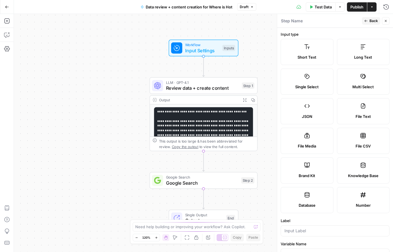
click at [308, 55] on span "Short Text" at bounding box center [306, 57] width 19 height 6
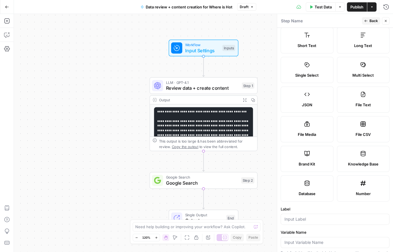
scroll to position [13, 0]
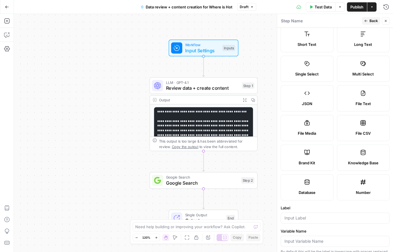
click at [347, 223] on div at bounding box center [335, 217] width 109 height 11
type input "Keyword"
click at [343, 208] on label "Label" at bounding box center [335, 208] width 109 height 6
click at [343, 215] on input "Keyword" at bounding box center [334, 218] width 101 height 6
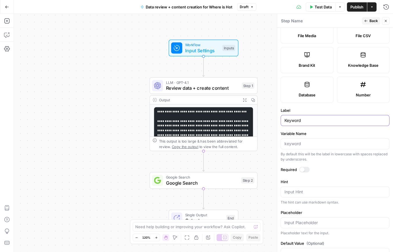
scroll to position [111, 0]
click at [375, 23] on span "Back" at bounding box center [373, 20] width 8 height 5
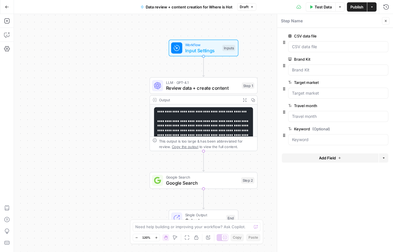
click at [375, 8] on button "Actions" at bounding box center [371, 6] width 9 height 9
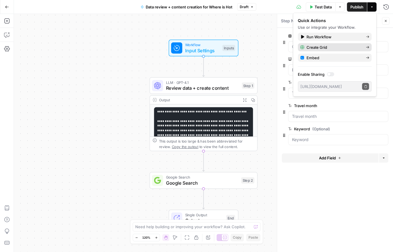
click at [356, 44] on button "Create Grid" at bounding box center [335, 47] width 74 height 8
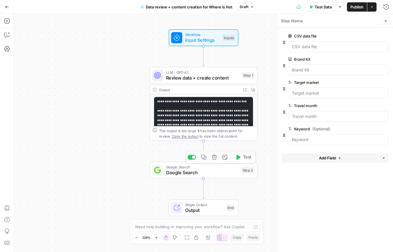
click at [215, 160] on button "Delete step" at bounding box center [214, 157] width 9 height 9
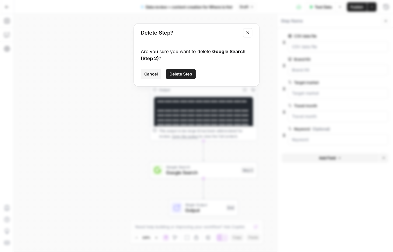
click at [176, 73] on span "Delete Step" at bounding box center [180, 74] width 23 height 6
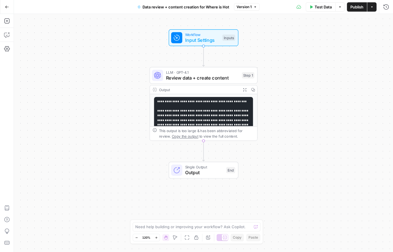
click at [369, 6] on button "Actions" at bounding box center [371, 6] width 9 height 9
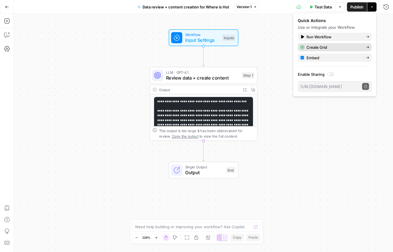
click at [323, 46] on span "Create Grid" at bounding box center [333, 47] width 55 height 6
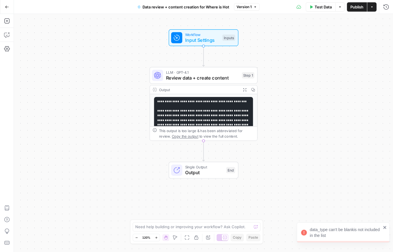
drag, startPoint x: 323, startPoint y: 229, endPoint x: 328, endPoint y: 230, distance: 5.3
click at [307, 230] on div "data_type can't be blankis not included in the list" at bounding box center [341, 232] width 84 height 15
click at [199, 37] on span "Input Settings" at bounding box center [202, 40] width 35 height 7
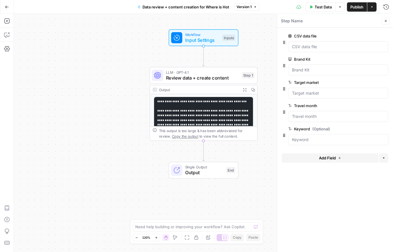
click at [254, 5] on icon "button" at bounding box center [254, 6] width 3 height 3
click at [253, 5] on icon "button" at bounding box center [254, 6] width 3 height 3
click at [374, 4] on button "Actions" at bounding box center [371, 6] width 9 height 9
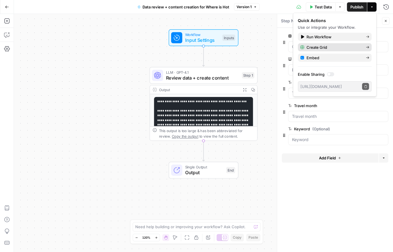
click at [306, 46] on div "Create Grid" at bounding box center [334, 47] width 69 height 6
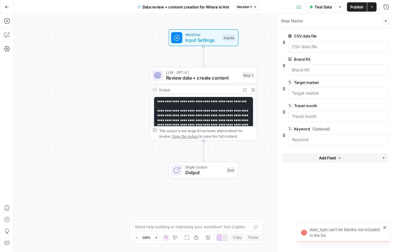
drag, startPoint x: 356, startPoint y: 230, endPoint x: 378, endPoint y: 242, distance: 24.4
click at [378, 243] on body "data_type can't be blankis not included in the list Kayak New Home Browse Insig…" at bounding box center [196, 126] width 393 height 252
click at [384, 227] on icon "close" at bounding box center [385, 227] width 4 height 5
click at [246, 151] on div "Workflow Input Settings Inputs LLM · GPT-4.1 Review data + create content Step …" at bounding box center [203, 133] width 379 height 238
click at [288, 205] on form "CSV data file edit field Delete group Brand Kit edit field Delete group Target …" at bounding box center [335, 140] width 116 height 224
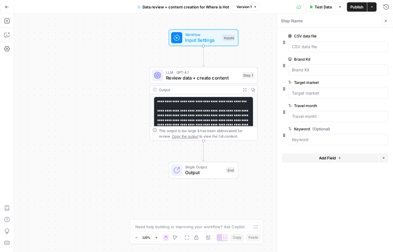
click at [300, 50] on div at bounding box center [338, 46] width 100 height 11
click at [309, 45] on file "CSV data file" at bounding box center [338, 47] width 93 height 6
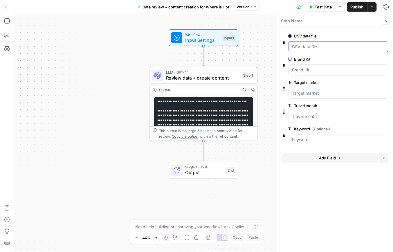
click at [308, 48] on file "CSV data file" at bounding box center [338, 47] width 93 height 6
click at [321, 8] on span "Test Data" at bounding box center [323, 7] width 17 height 6
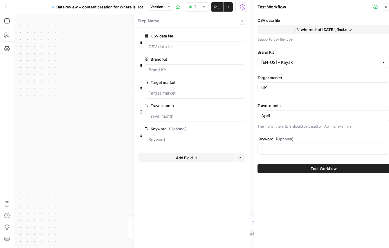
click at [385, 6] on icon "button" at bounding box center [385, 6] width 3 height 3
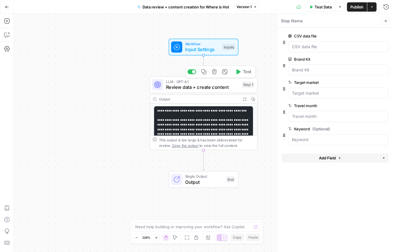
click at [196, 91] on div "LLM · GPT-4.1 Review data + create content Step 1 Copy step Delete step Add Not…" at bounding box center [203, 84] width 108 height 17
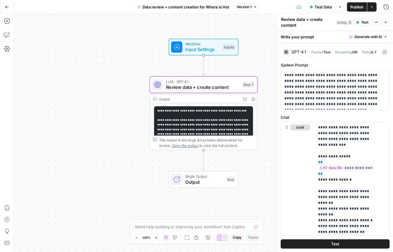
click at [202, 100] on div "Output" at bounding box center [199, 99] width 80 height 6
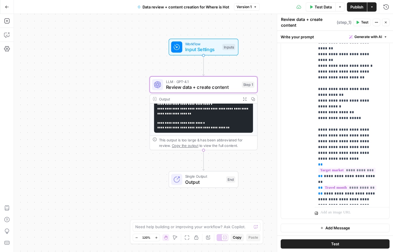
scroll to position [0, 0]
click at [383, 20] on button "Close" at bounding box center [386, 23] width 8 height 8
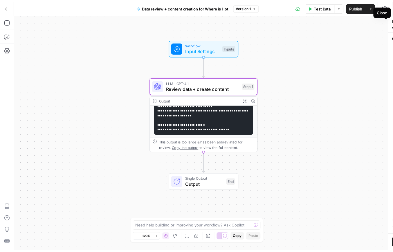
scroll to position [56, 0]
